Goal: Task Accomplishment & Management: Manage account settings

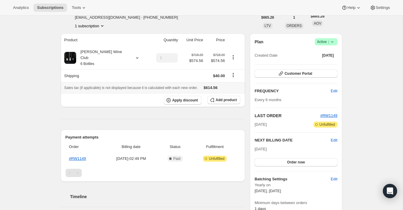
scroll to position [38, 0]
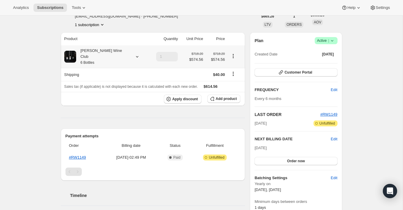
click at [134, 54] on icon at bounding box center [137, 57] width 6 height 6
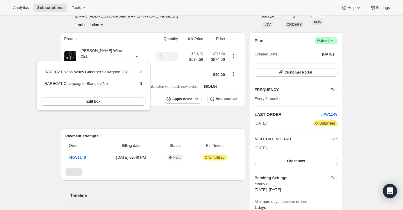
click at [23, 43] on div "Subscription #79481340272. This page is ready Subscription #79481340272 Success…" at bounding box center [201, 193] width 403 height 431
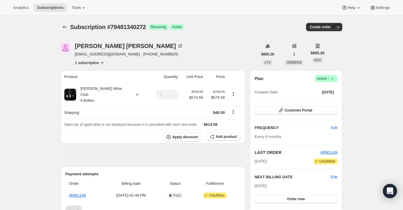
scroll to position [1, 0]
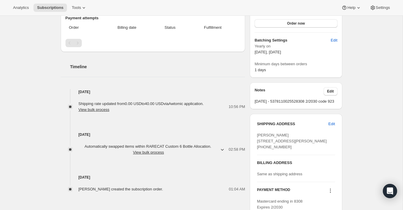
scroll to position [159, 0]
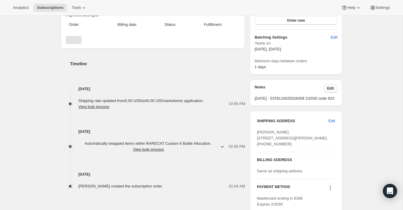
click at [329, 89] on span "Edit" at bounding box center [330, 88] width 7 height 5
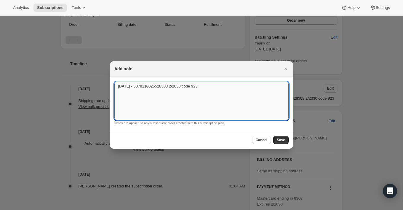
drag, startPoint x: 212, startPoint y: 86, endPoint x: 116, endPoint y: 85, distance: 96.0
click at [116, 85] on textarea "[DATE] - 5378110025528308 2/2030 code 923" at bounding box center [201, 100] width 174 height 39
click at [220, 93] on textarea "[DATE] - 5378110025528308 2/2030 code 923" at bounding box center [201, 100] width 174 height 39
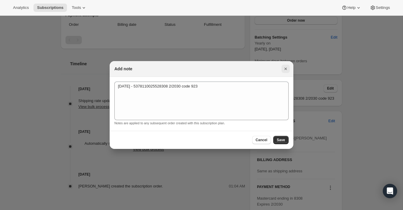
click at [285, 71] on icon "Close" at bounding box center [286, 69] width 6 height 6
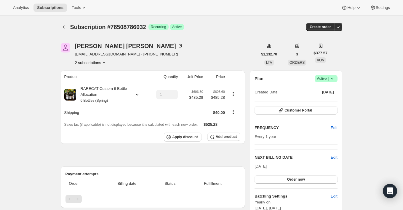
scroll to position [1, 0]
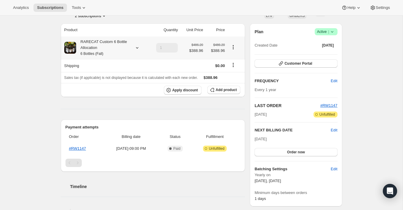
scroll to position [79, 0]
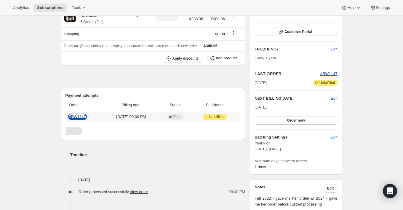
click at [83, 116] on link "#RW1147" at bounding box center [77, 116] width 17 height 4
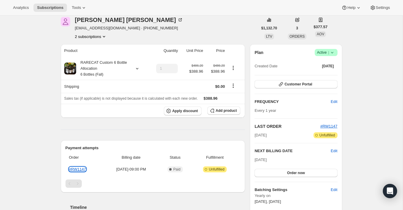
scroll to position [27, 0]
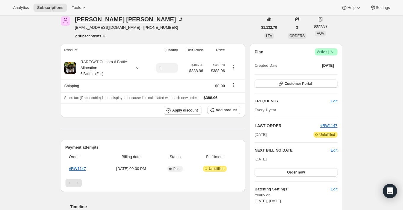
click at [108, 20] on div "Anne Hickey" at bounding box center [129, 19] width 108 height 6
click at [83, 168] on link "#RW1147" at bounding box center [77, 168] width 17 height 4
